Goal: Check status: Check status

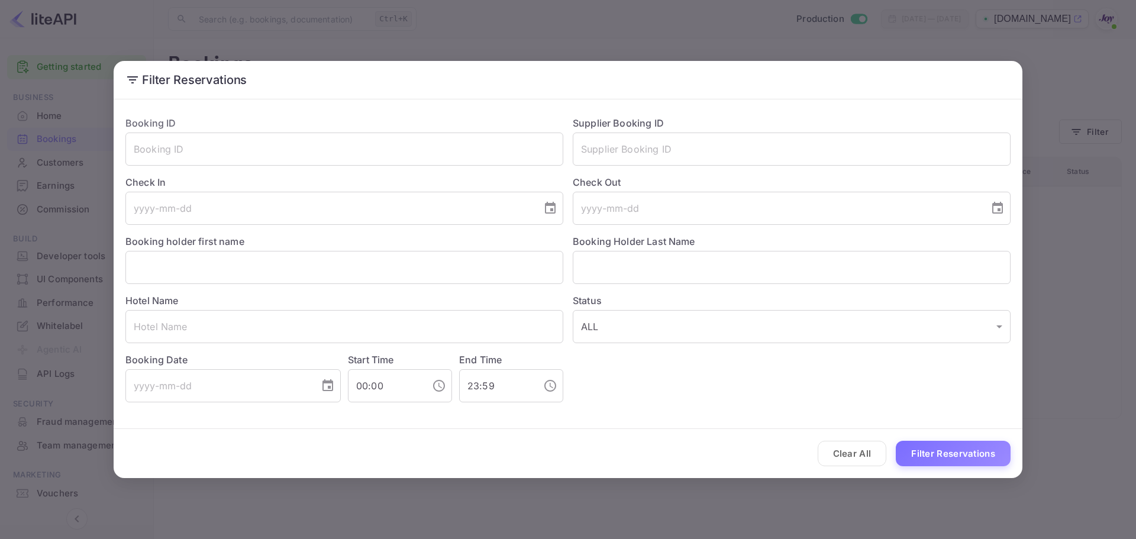
click at [257, 308] on div "Hotel Name ​" at bounding box center [339, 313] width 447 height 59
click at [243, 326] on input "text" at bounding box center [344, 326] width 438 height 33
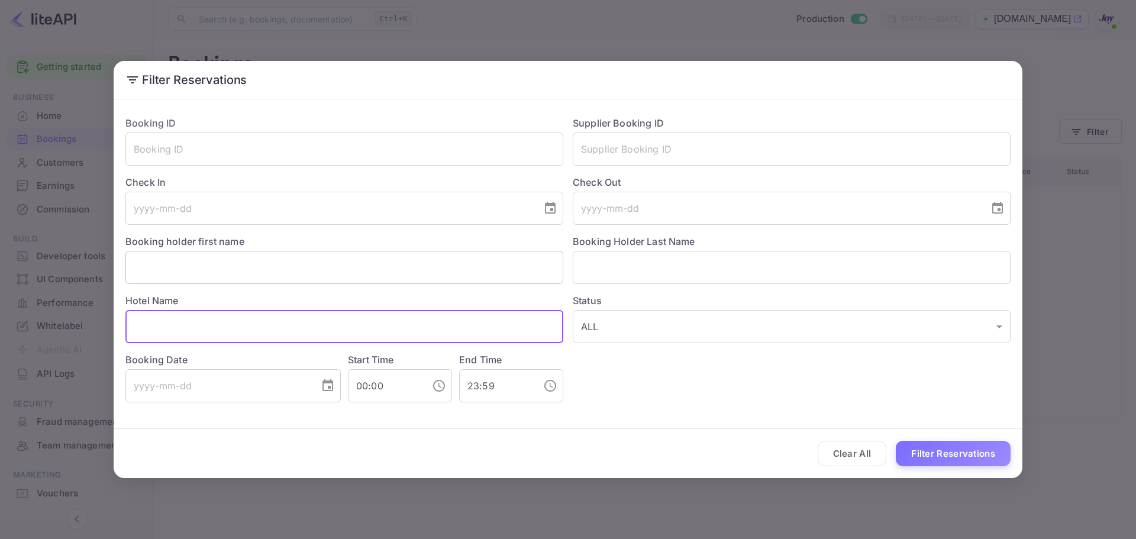
click at [246, 273] on input "text" at bounding box center [344, 267] width 438 height 33
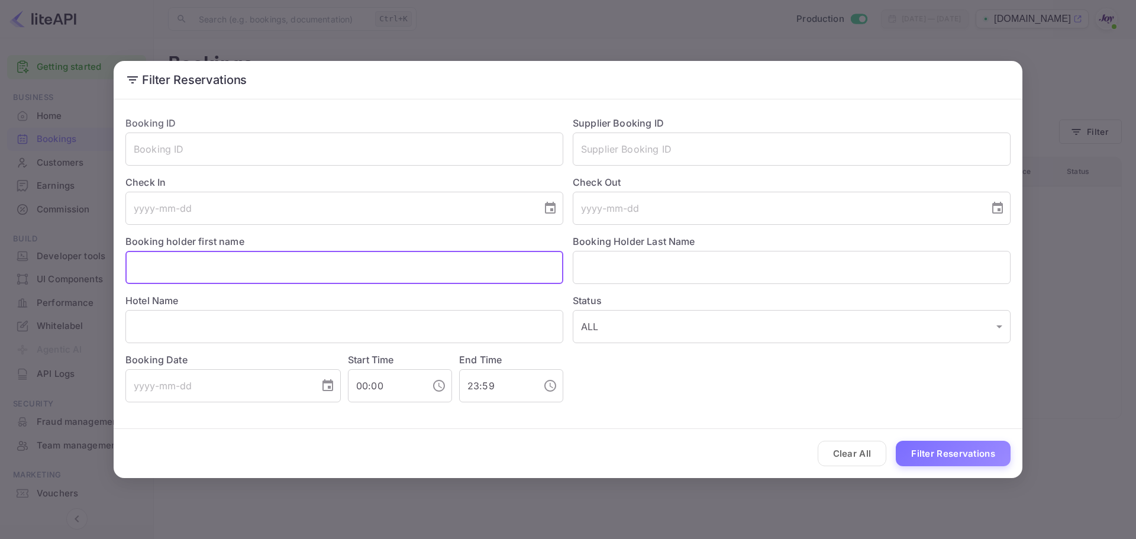
paste input "Liza Cowan May"
drag, startPoint x: 188, startPoint y: 268, endPoint x: 254, endPoint y: 281, distance: 67.6
click at [255, 281] on input "Liza Cowan May" at bounding box center [344, 267] width 438 height 33
type input "Liza Cowan"
click at [664, 260] on input "text" at bounding box center [792, 267] width 438 height 33
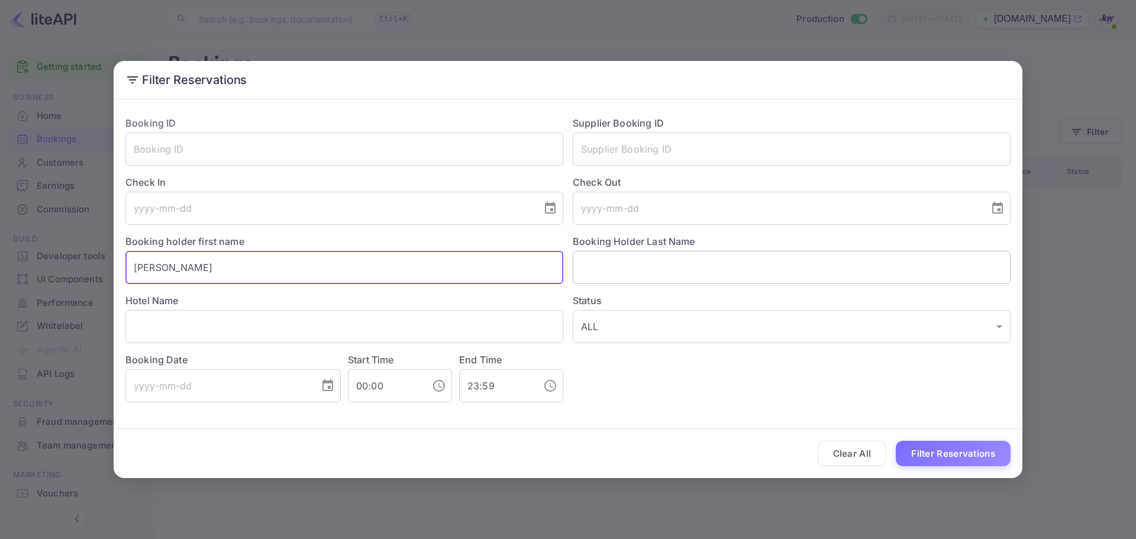
paste input "Liza Cowan May"
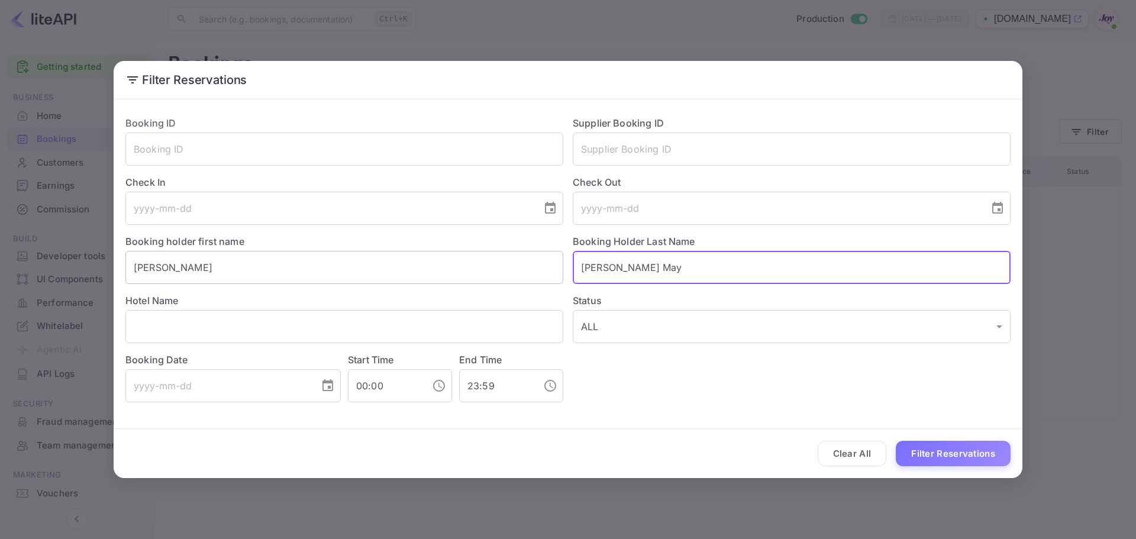
drag, startPoint x: 638, startPoint y: 267, endPoint x: 456, endPoint y: 273, distance: 182.4
click at [451, 275] on div "Booking ID ​ Supplier Booking ID ​ Check In ​ Check Out ​ Booking holder first …" at bounding box center [563, 255] width 895 height 296
type input "May"
click at [953, 459] on button "Filter Reservations" at bounding box center [953, 453] width 115 height 25
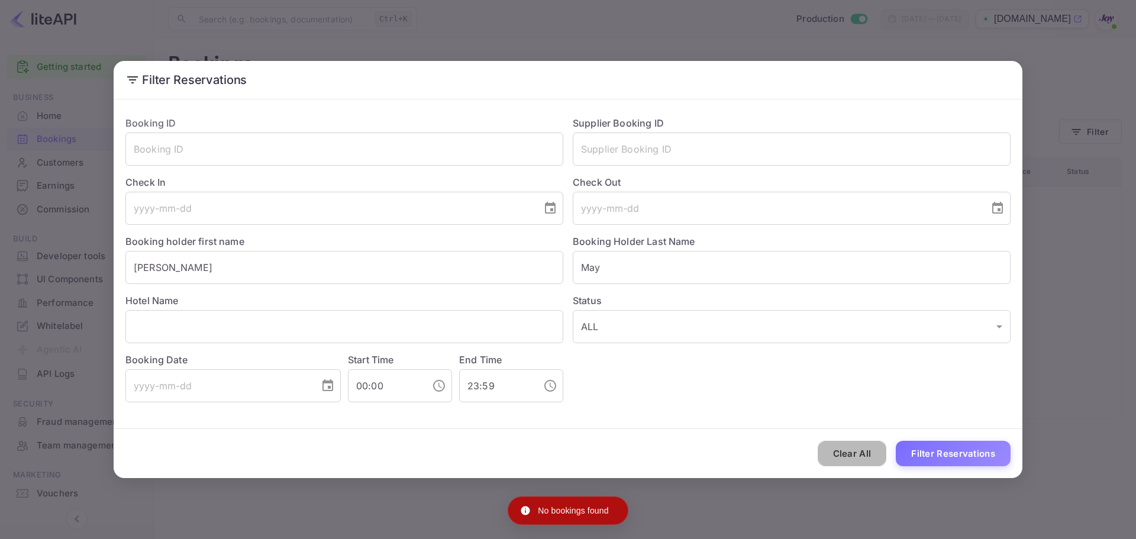
click at [864, 458] on button "Clear All" at bounding box center [852, 453] width 69 height 25
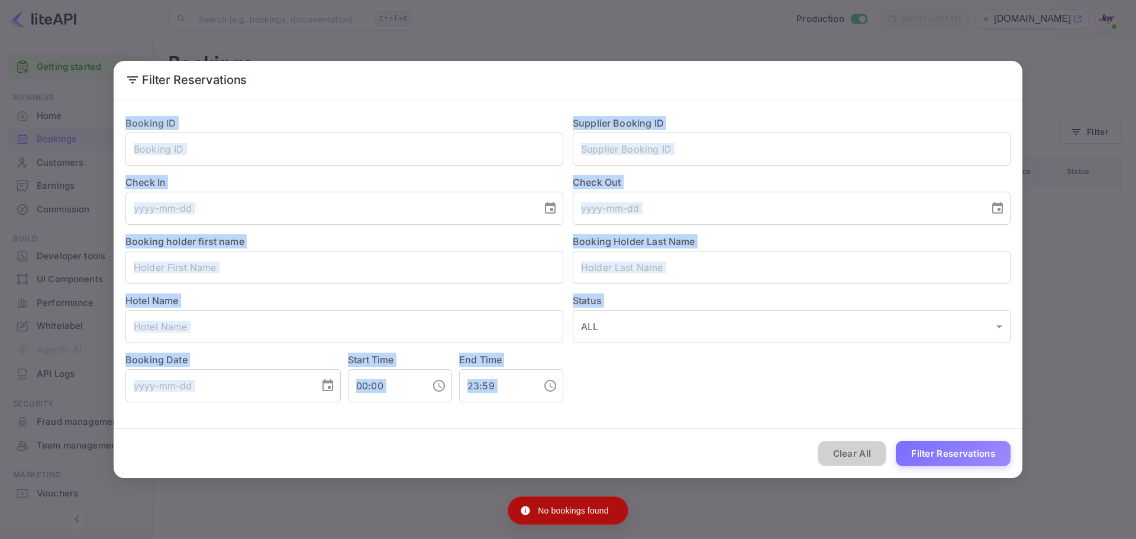
click at [864, 458] on div "Clear All Filter Reservations" at bounding box center [568, 453] width 909 height 49
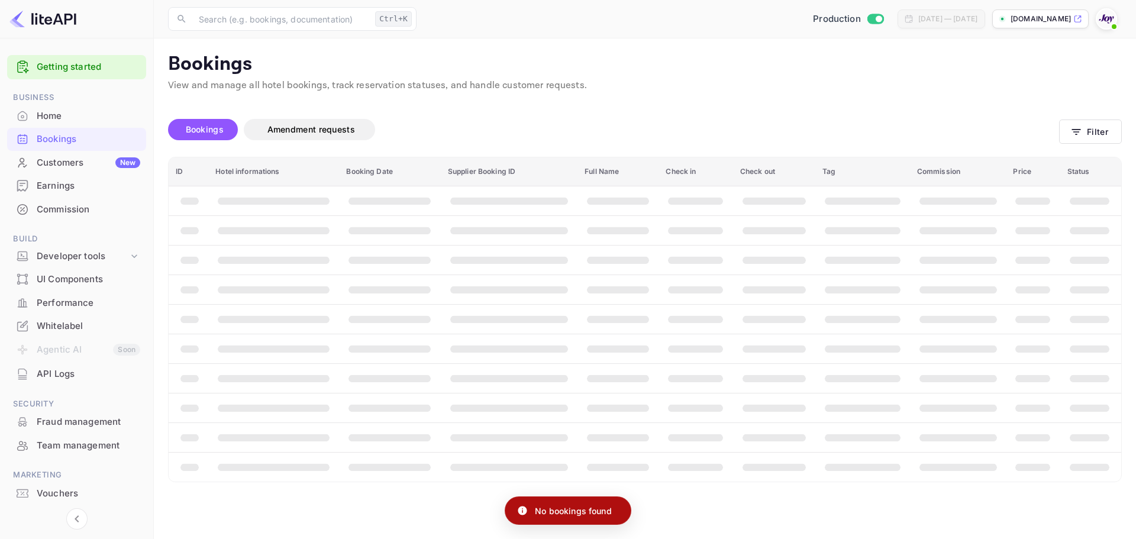
click at [864, 458] on th "booking table" at bounding box center [863, 467] width 95 height 30
click at [1086, 133] on button "Filter" at bounding box center [1090, 132] width 63 height 24
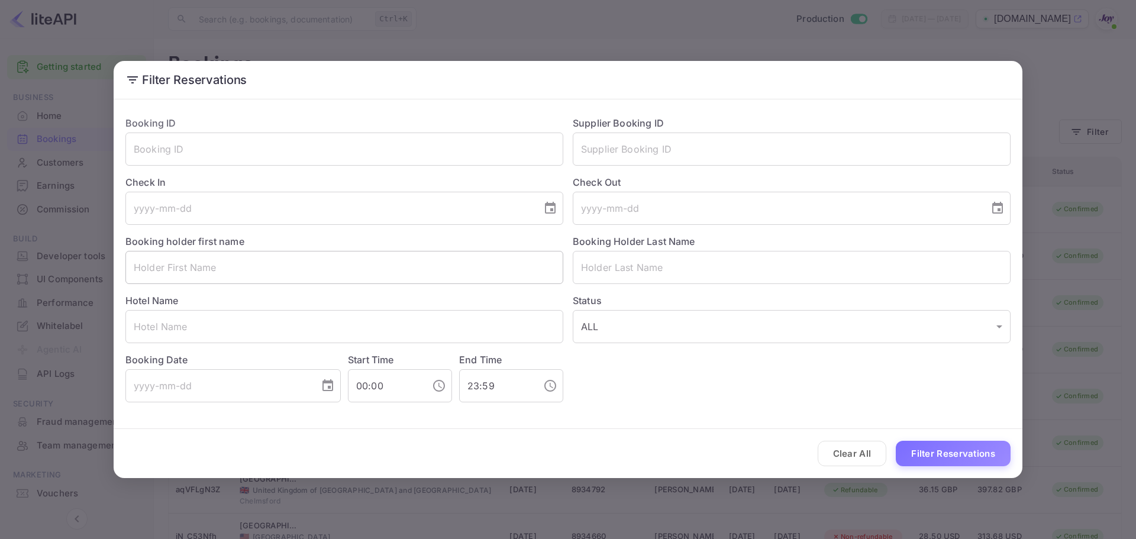
drag, startPoint x: 244, startPoint y: 283, endPoint x: 248, endPoint y: 276, distance: 7.9
click at [243, 281] on input "text" at bounding box center [344, 267] width 438 height 33
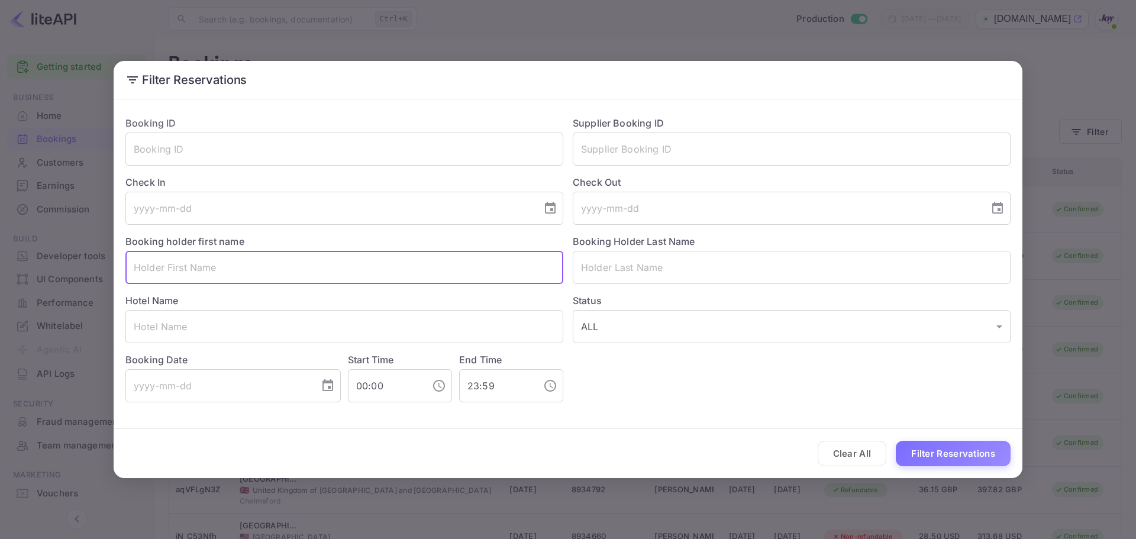
paste input "Liza Cowan"
type input "Liza Cowan"
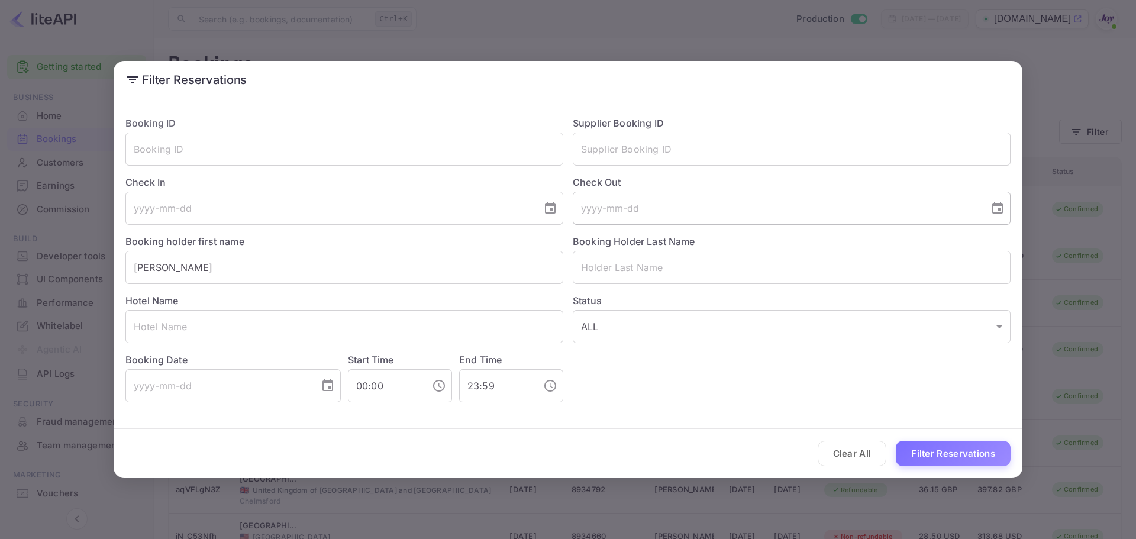
click at [638, 220] on input "tel" at bounding box center [777, 208] width 408 height 33
click at [616, 285] on div "Status ALL ALL ​" at bounding box center [786, 313] width 447 height 59
drag, startPoint x: 714, startPoint y: 286, endPoint x: 707, endPoint y: 281, distance: 8.8
click at [713, 286] on div "Status ALL ALL ​" at bounding box center [786, 313] width 447 height 59
click at [705, 278] on input "text" at bounding box center [792, 267] width 438 height 33
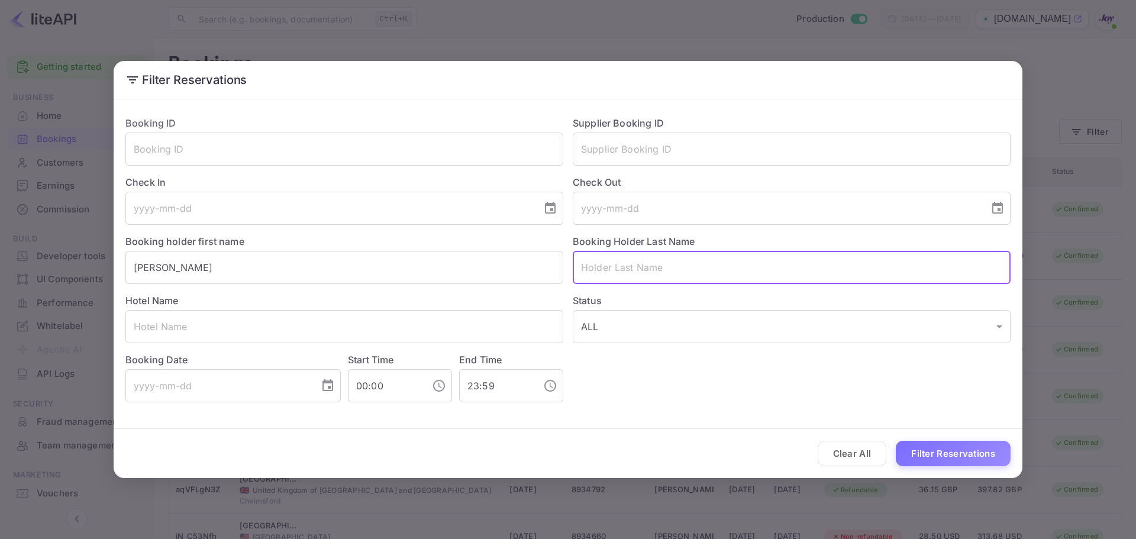
paste input "May"
type input "May"
click at [946, 460] on button "Filter Reservations" at bounding box center [953, 453] width 115 height 25
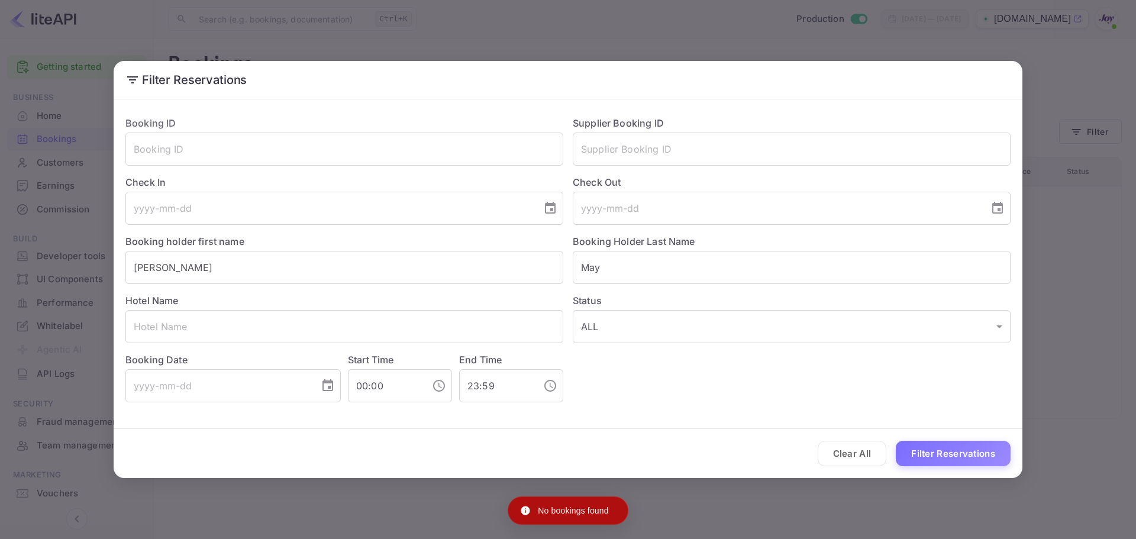
click at [753, 509] on div "Filter Reservations Booking ID ​ Supplier Booking ID ​ Check In ​ Check Out ​ B…" at bounding box center [568, 269] width 1136 height 539
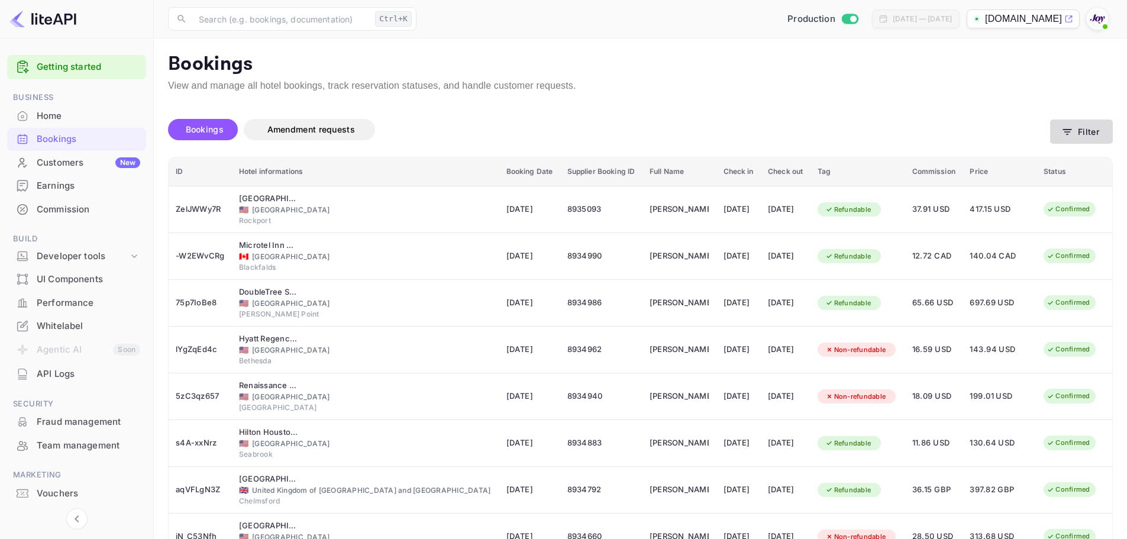
click at [1098, 133] on button "Filter" at bounding box center [1082, 132] width 63 height 24
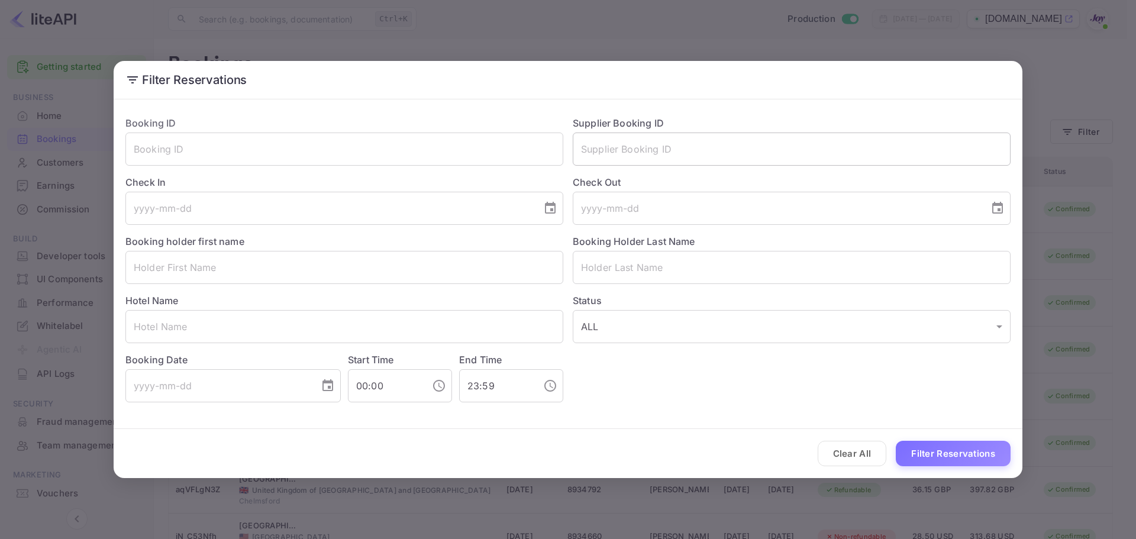
click at [645, 149] on input "text" at bounding box center [792, 149] width 438 height 33
paste input "8665267"
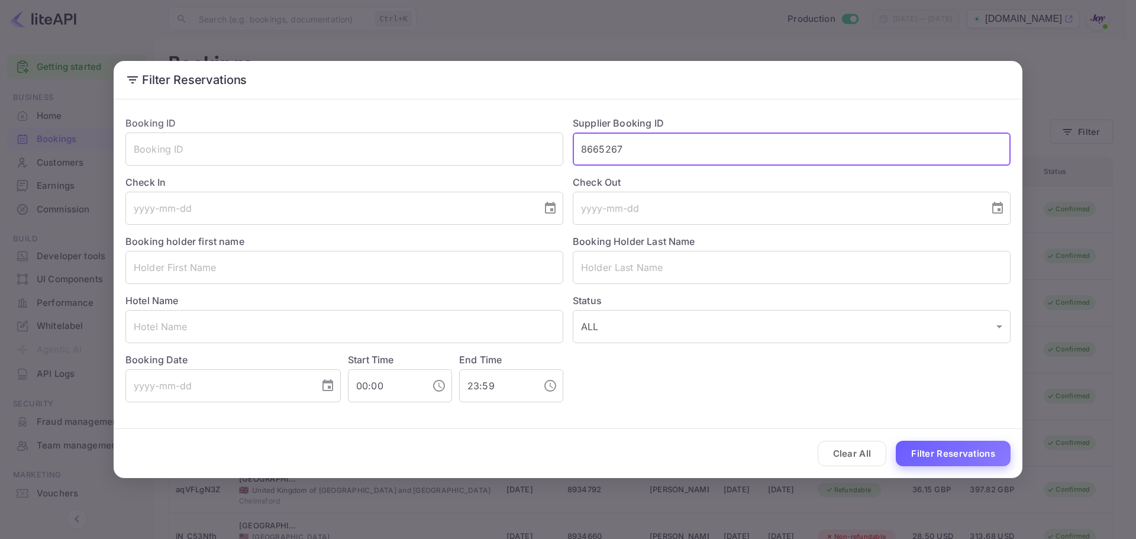
type input "8665267"
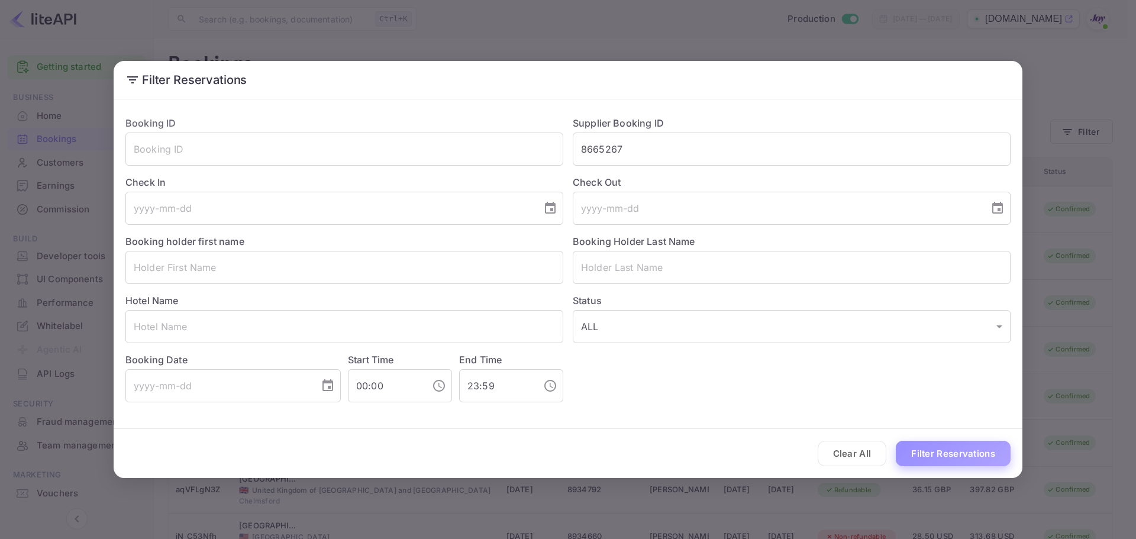
click at [960, 449] on button "Filter Reservations" at bounding box center [953, 453] width 115 height 25
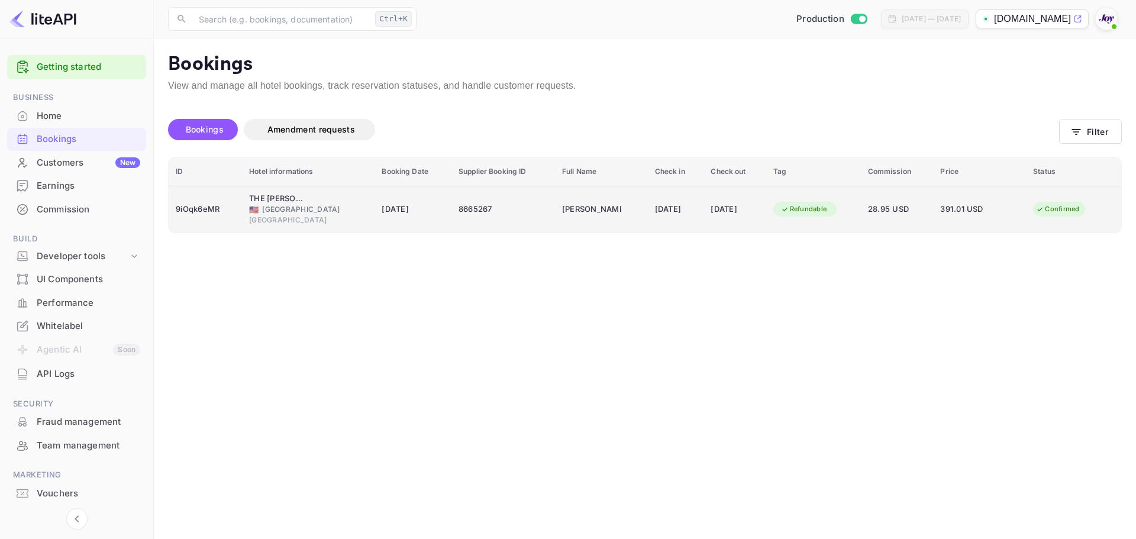
click at [358, 215] on div "[GEOGRAPHIC_DATA]" at bounding box center [308, 220] width 118 height 11
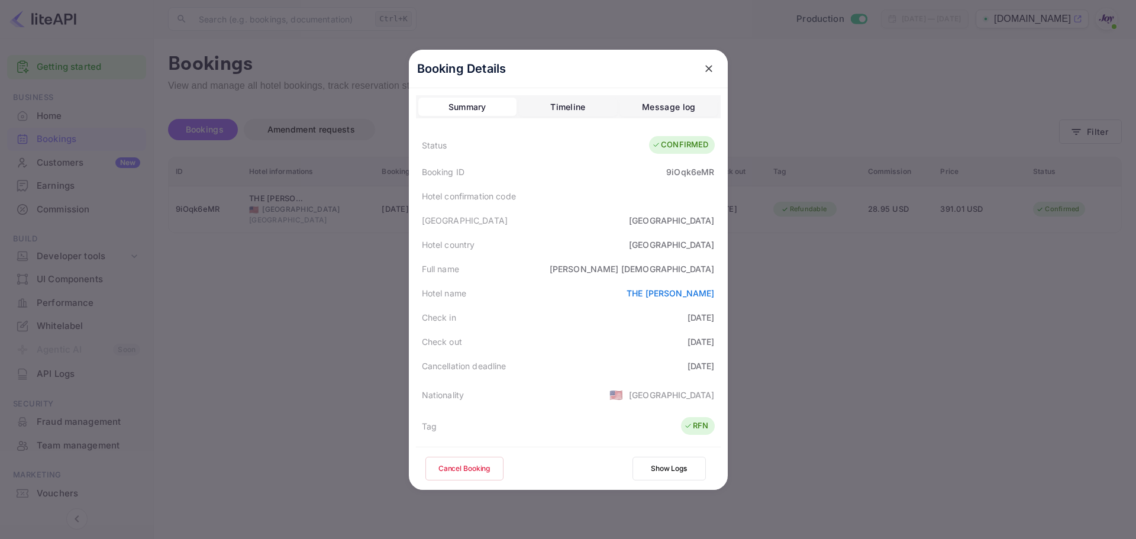
click at [318, 309] on div at bounding box center [568, 269] width 1136 height 539
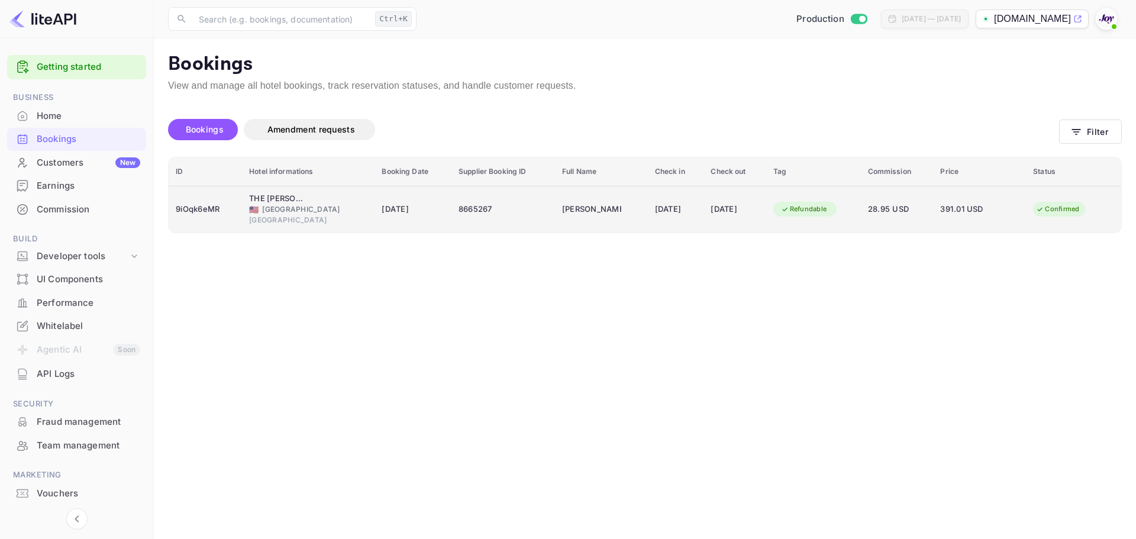
click at [226, 224] on td "9iOqk6eMR" at bounding box center [205, 209] width 73 height 47
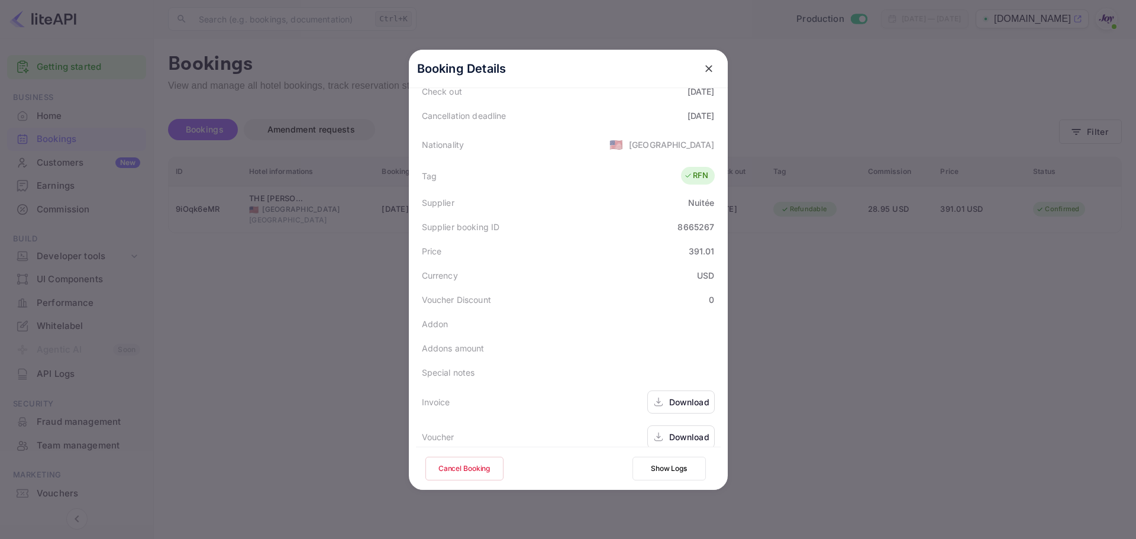
scroll to position [263, 0]
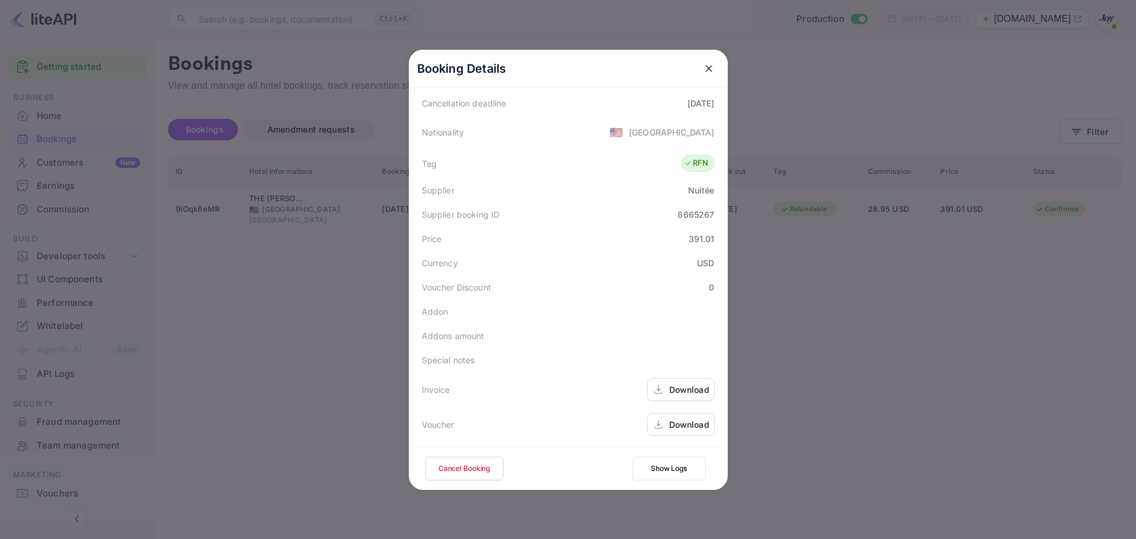
click at [684, 427] on div "Download" at bounding box center [689, 424] width 40 height 12
